Goal: Navigation & Orientation: Go to known website

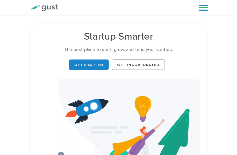
click at [229, 130] on div "Startup Smarter The best place to start, grow, and fund your venture. Get Start…" at bounding box center [118, 128] width 237 height 209
drag, startPoint x: 241, startPoint y: 31, endPoint x: 219, endPoint y: 37, distance: 22.4
click at [219, 37] on div "Startup Smarter The best place to start, grow, and fund your venture. Get Start…" at bounding box center [118, 128] width 237 height 209
drag, startPoint x: 238, startPoint y: 35, endPoint x: 203, endPoint y: 18, distance: 39.0
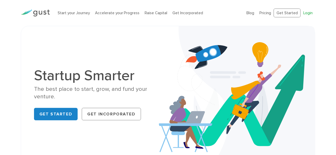
click at [237, 11] on link "Login" at bounding box center [307, 13] width 9 height 5
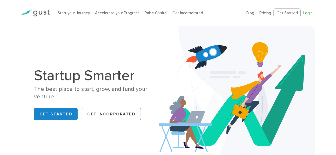
click at [237, 11] on link "Login" at bounding box center [307, 13] width 9 height 5
